Goal: Information Seeking & Learning: Learn about a topic

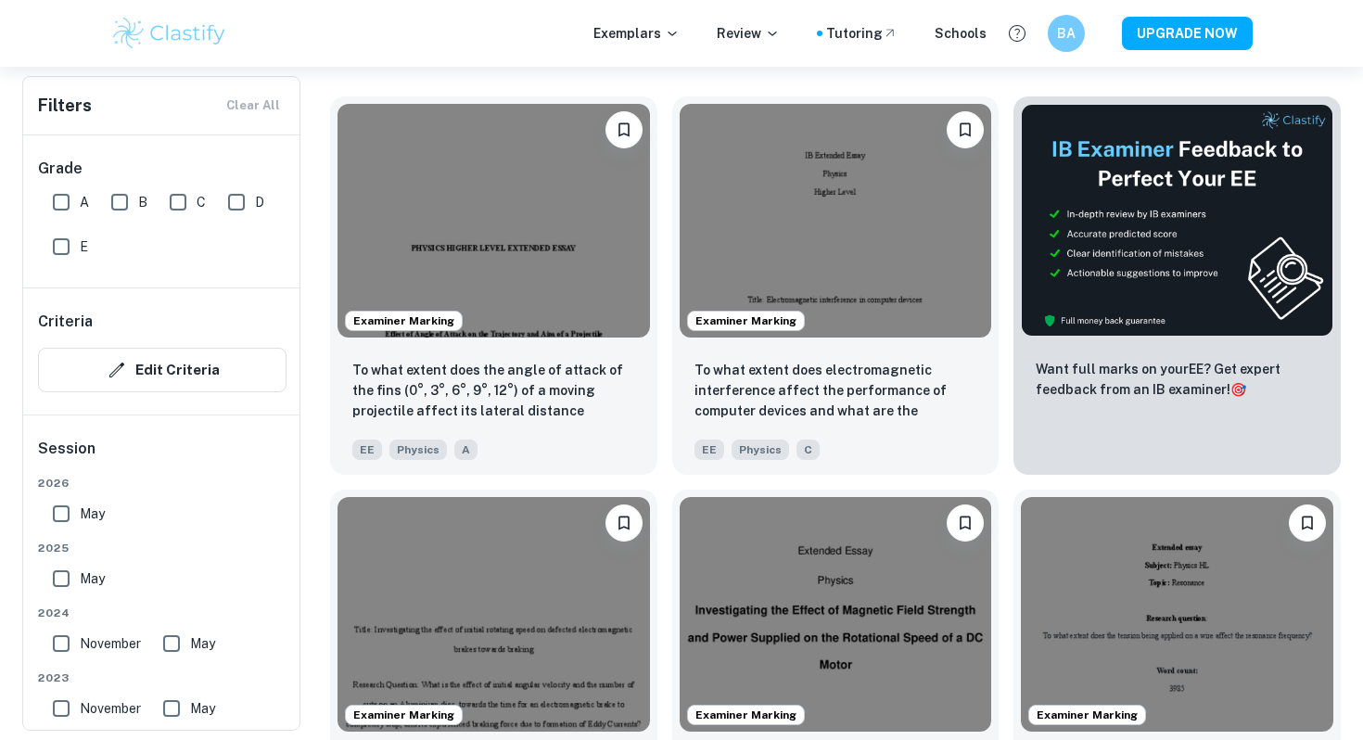
scroll to position [509, 0]
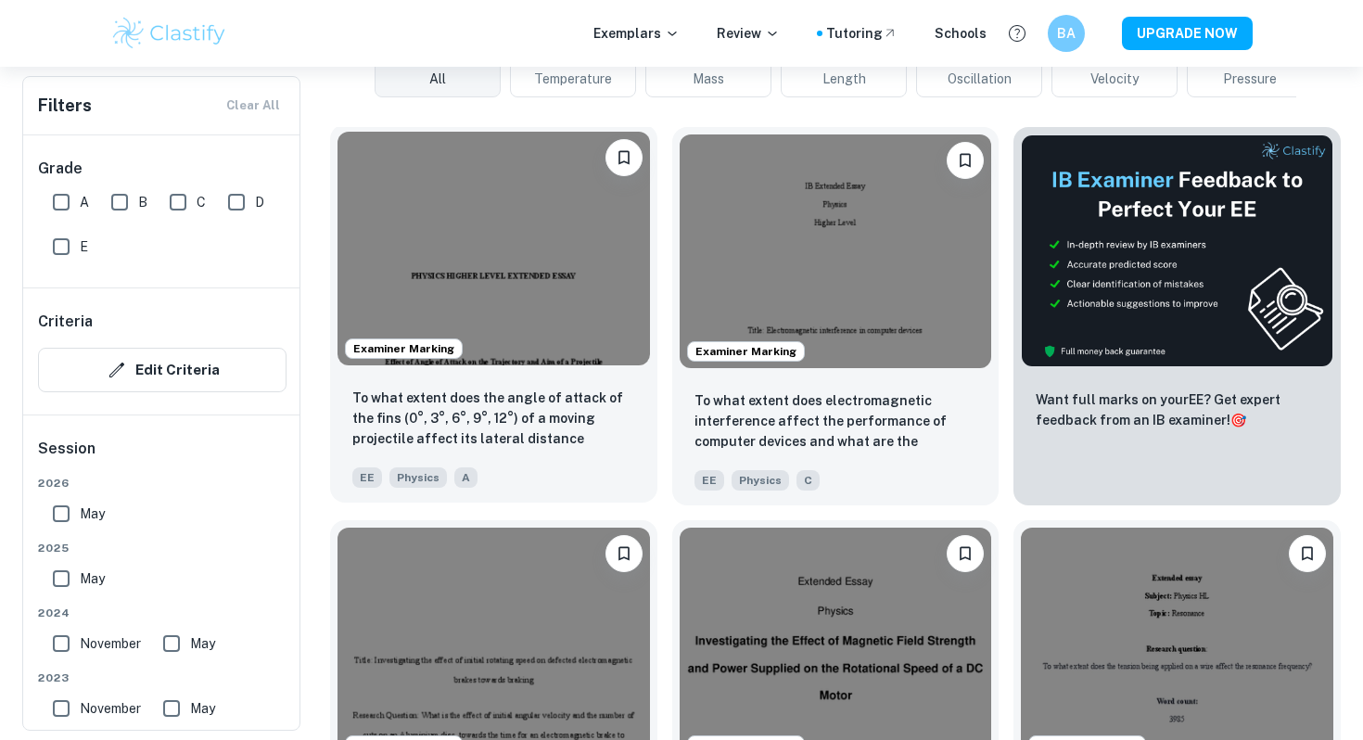
click at [496, 266] on img at bounding box center [494, 249] width 313 height 234
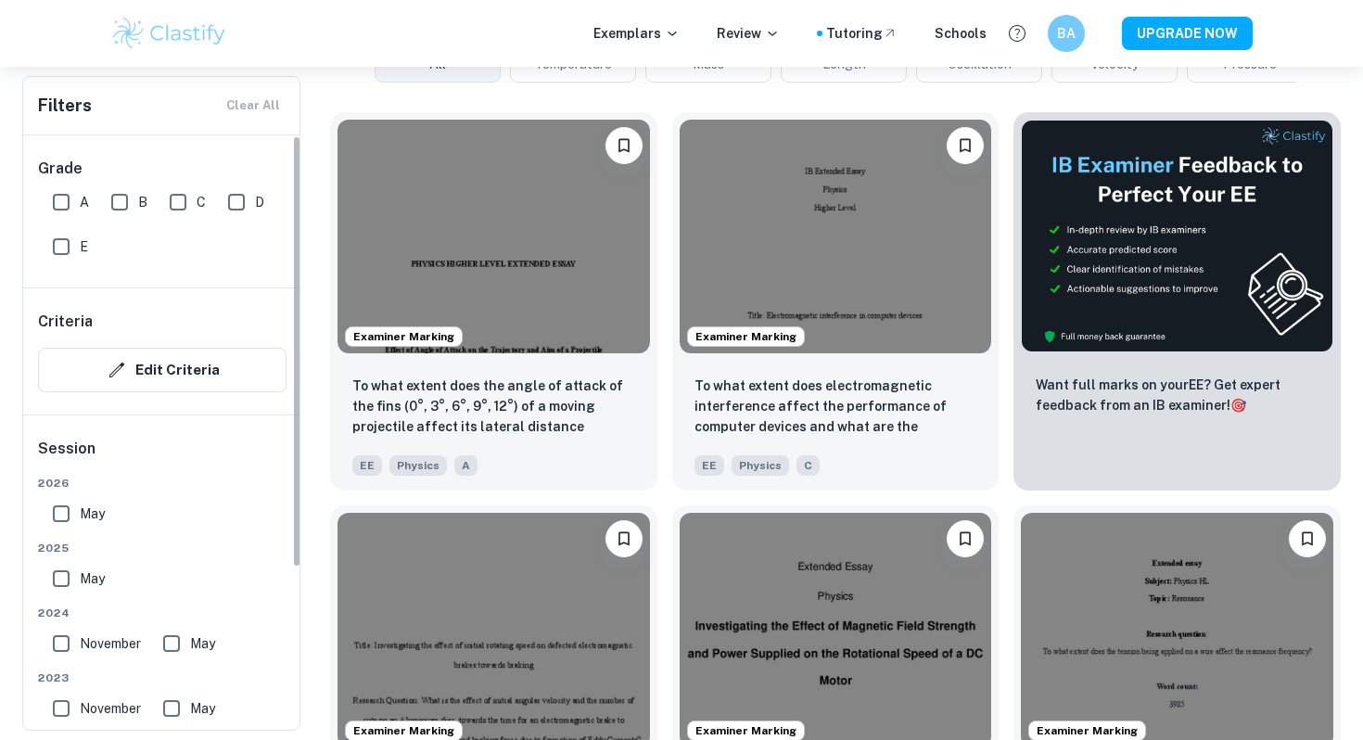
scroll to position [23, 0]
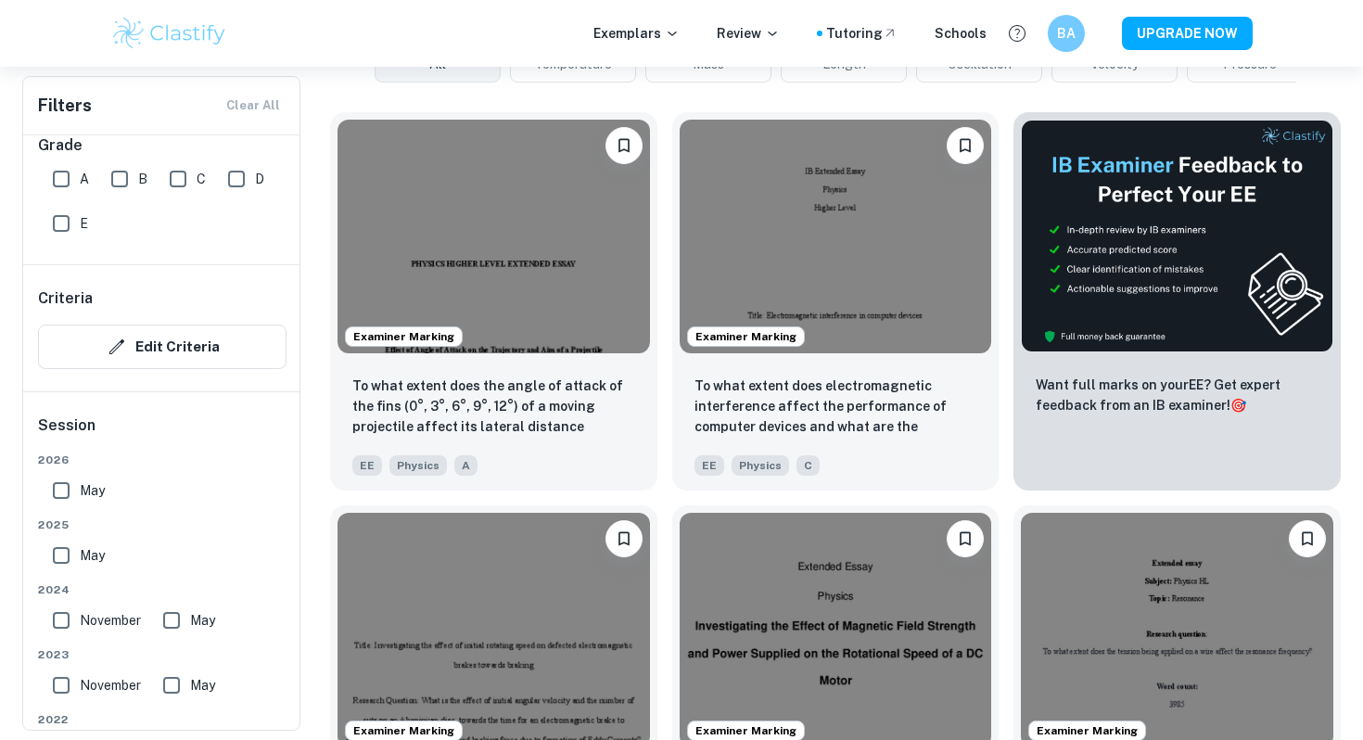
click at [76, 178] on input "A" at bounding box center [61, 178] width 37 height 37
checkbox input "true"
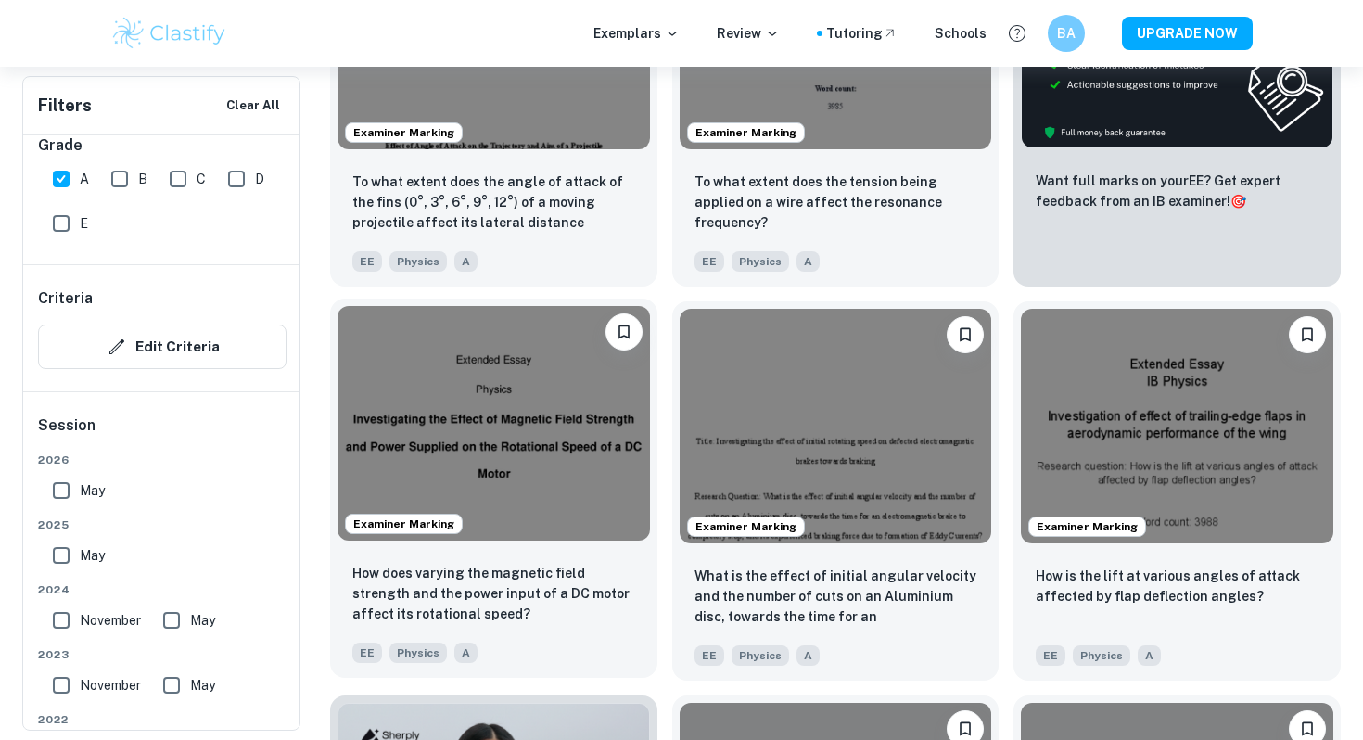
scroll to position [774, 0]
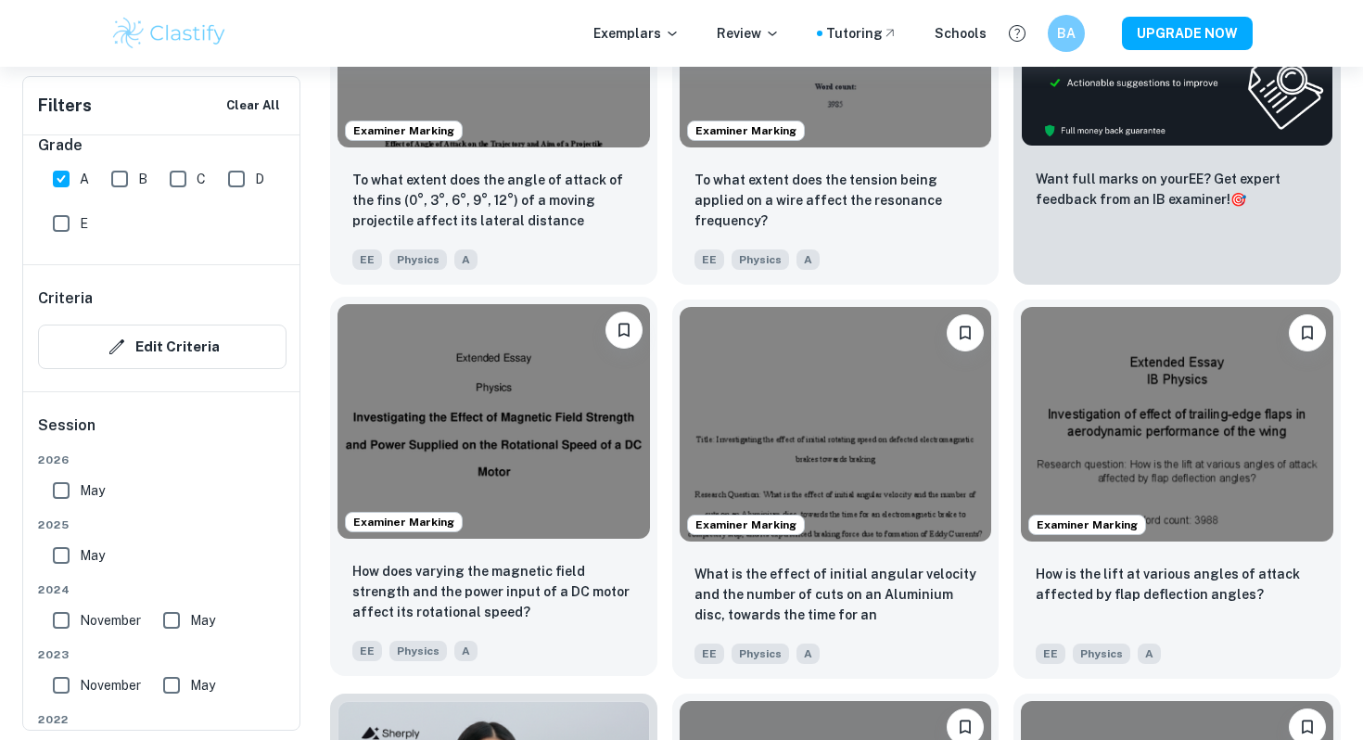
click at [485, 518] on img at bounding box center [494, 421] width 313 height 234
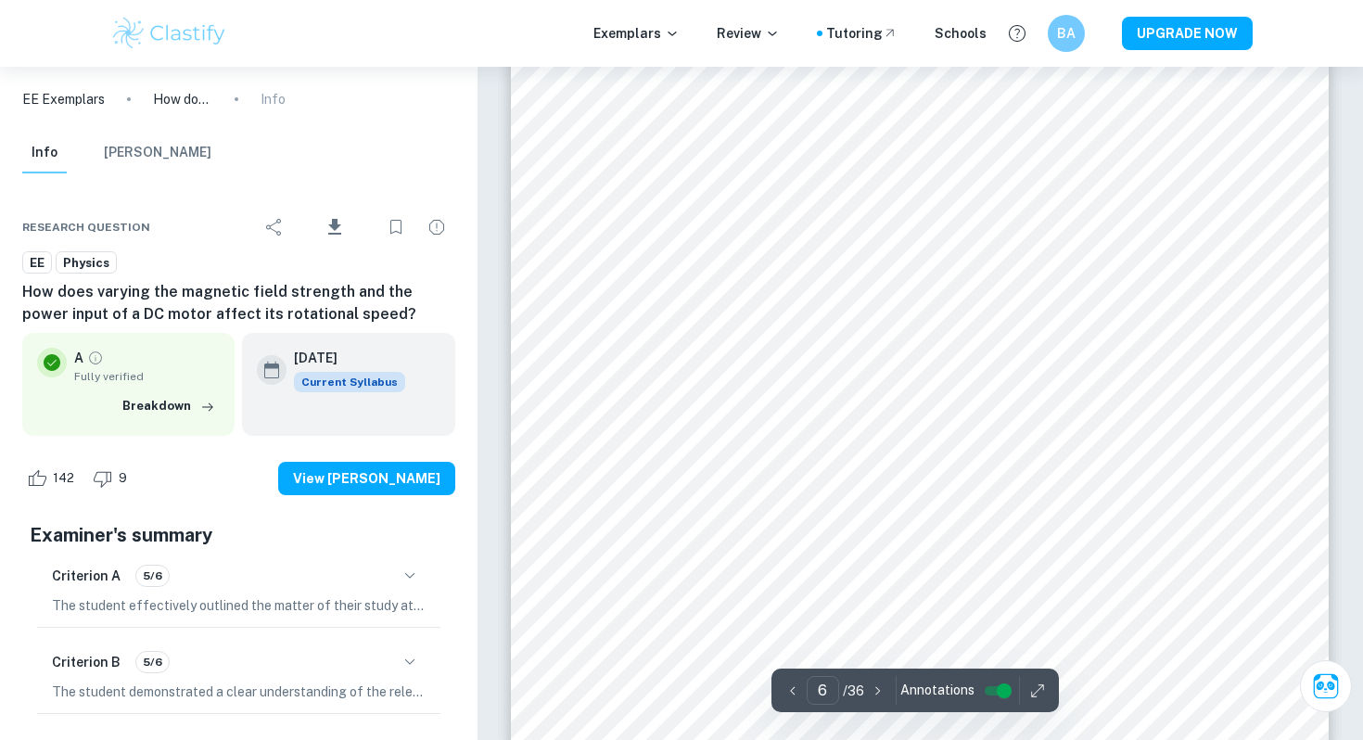
scroll to position [6593, 0]
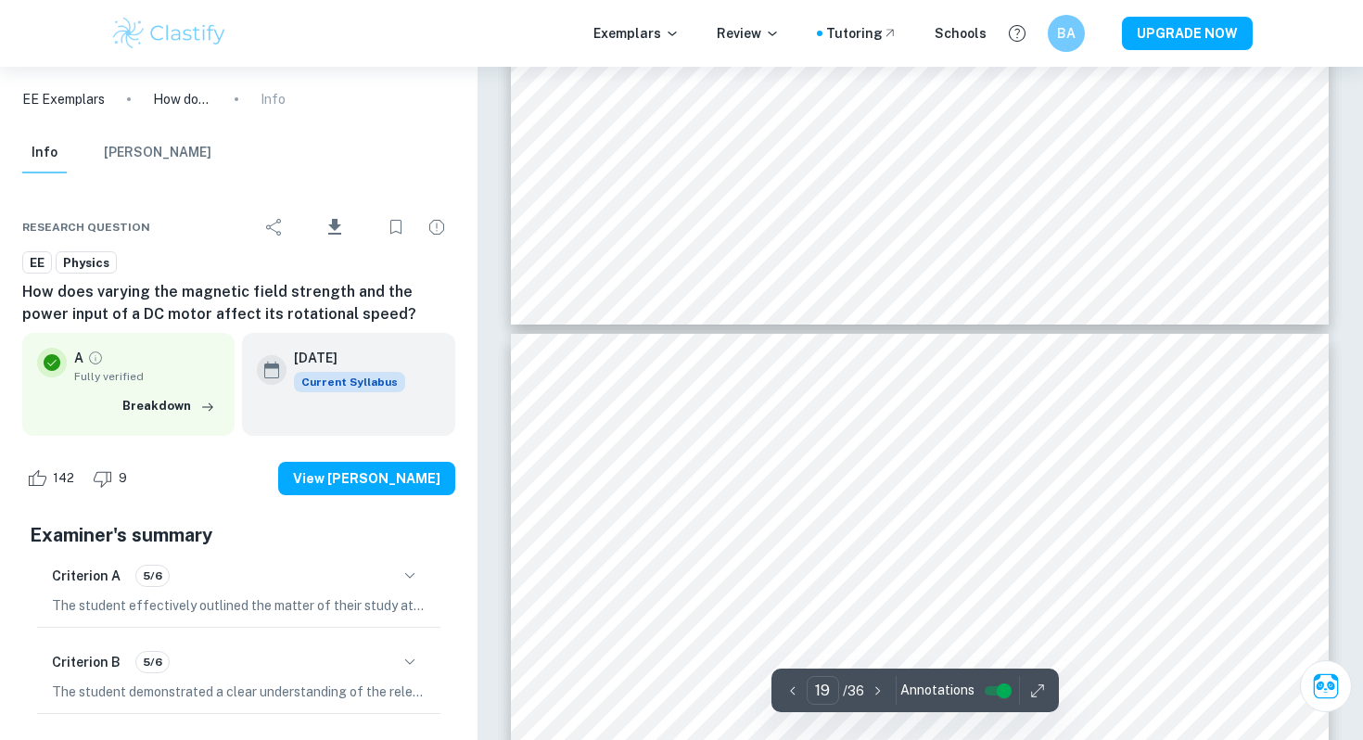
type input "20"
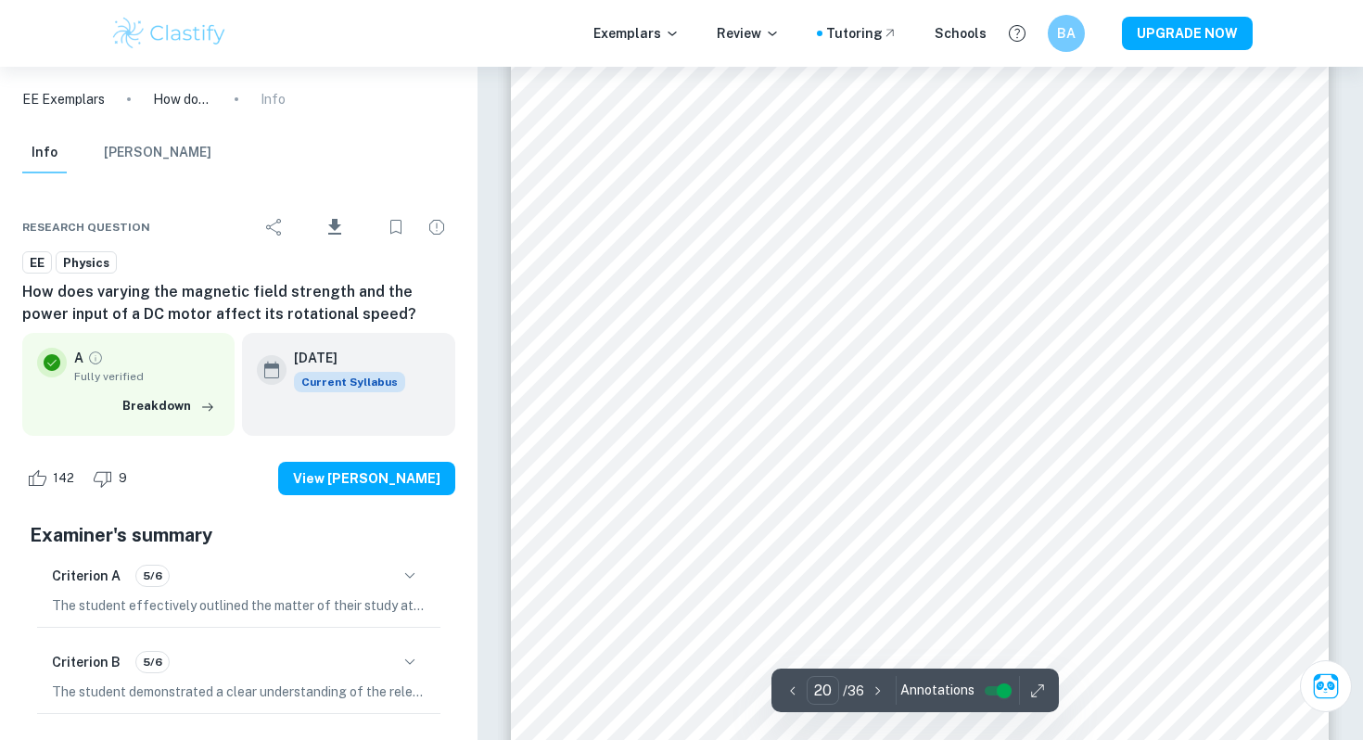
scroll to position [22285, 0]
